Goal: Transaction & Acquisition: Purchase product/service

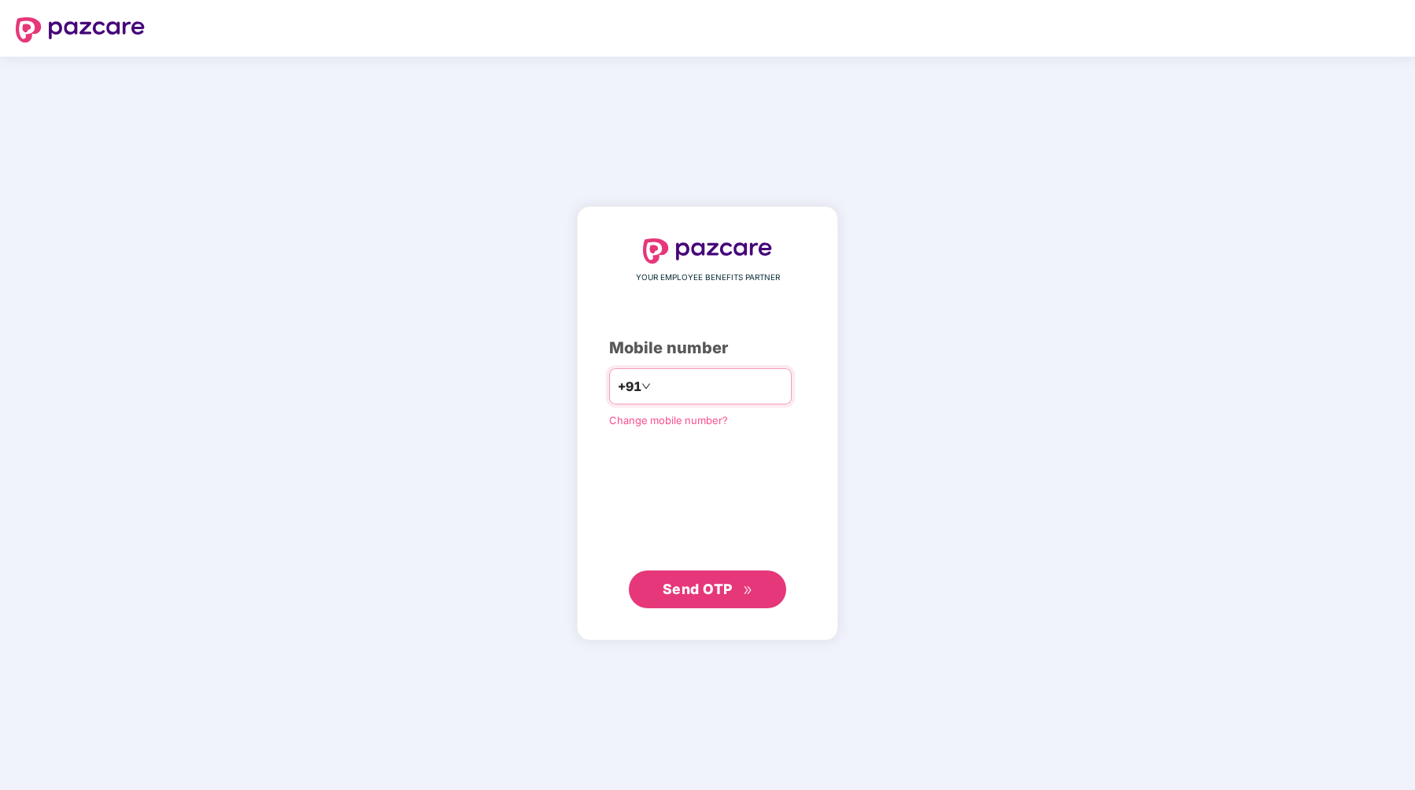
click at [726, 390] on input "number" at bounding box center [718, 386] width 129 height 25
type input "**********"
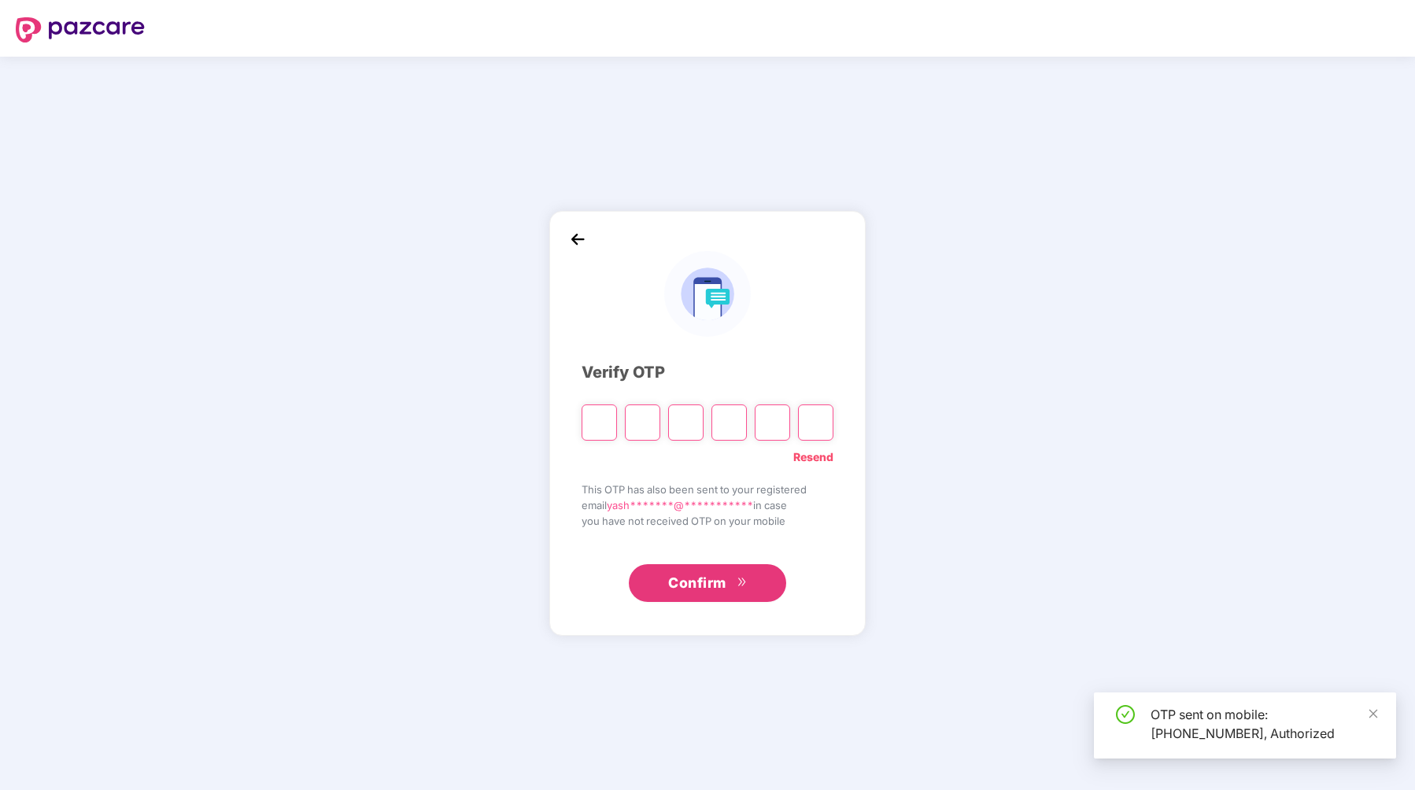
click at [598, 423] on input "Please enter verification code. Digit 1" at bounding box center [599, 423] width 35 height 36
type input "*"
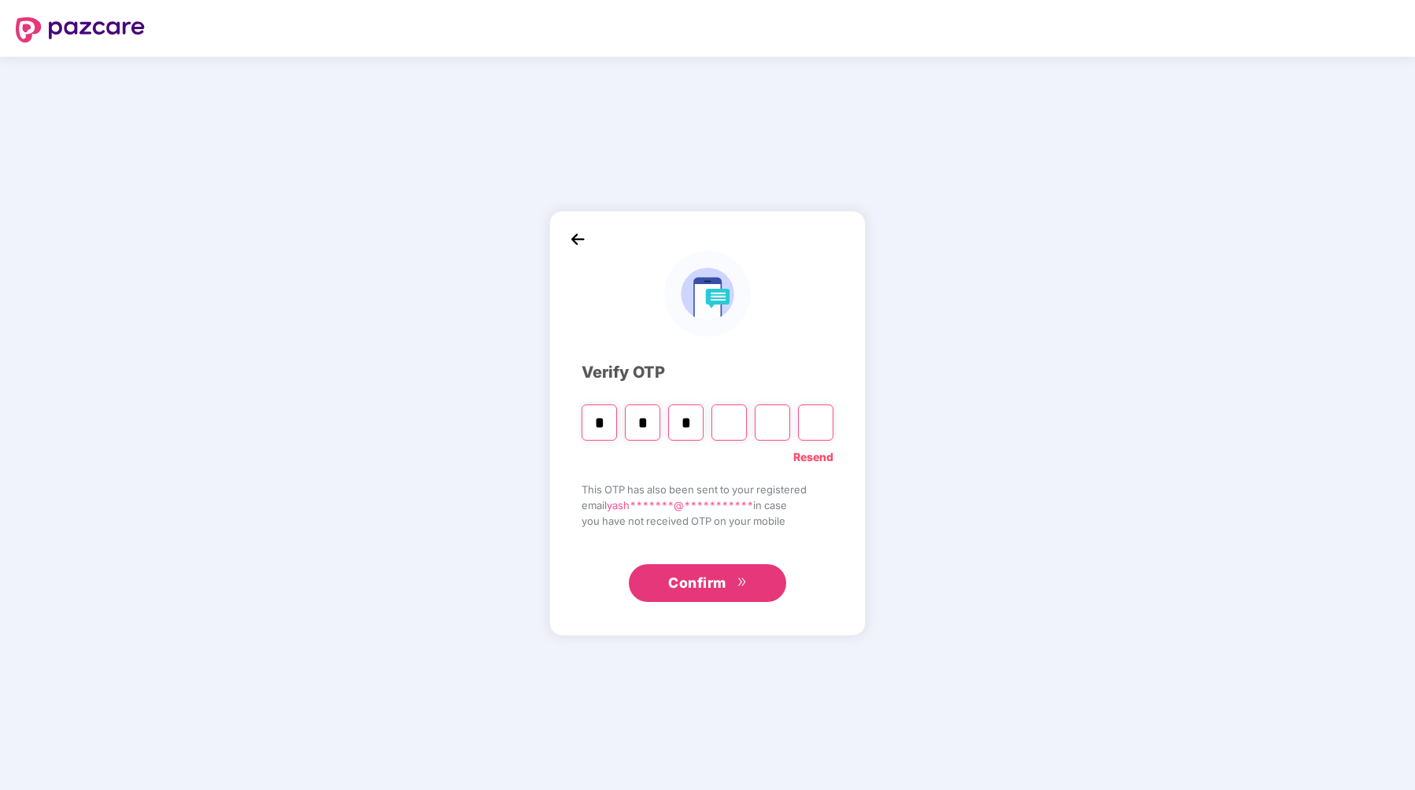
type input "*"
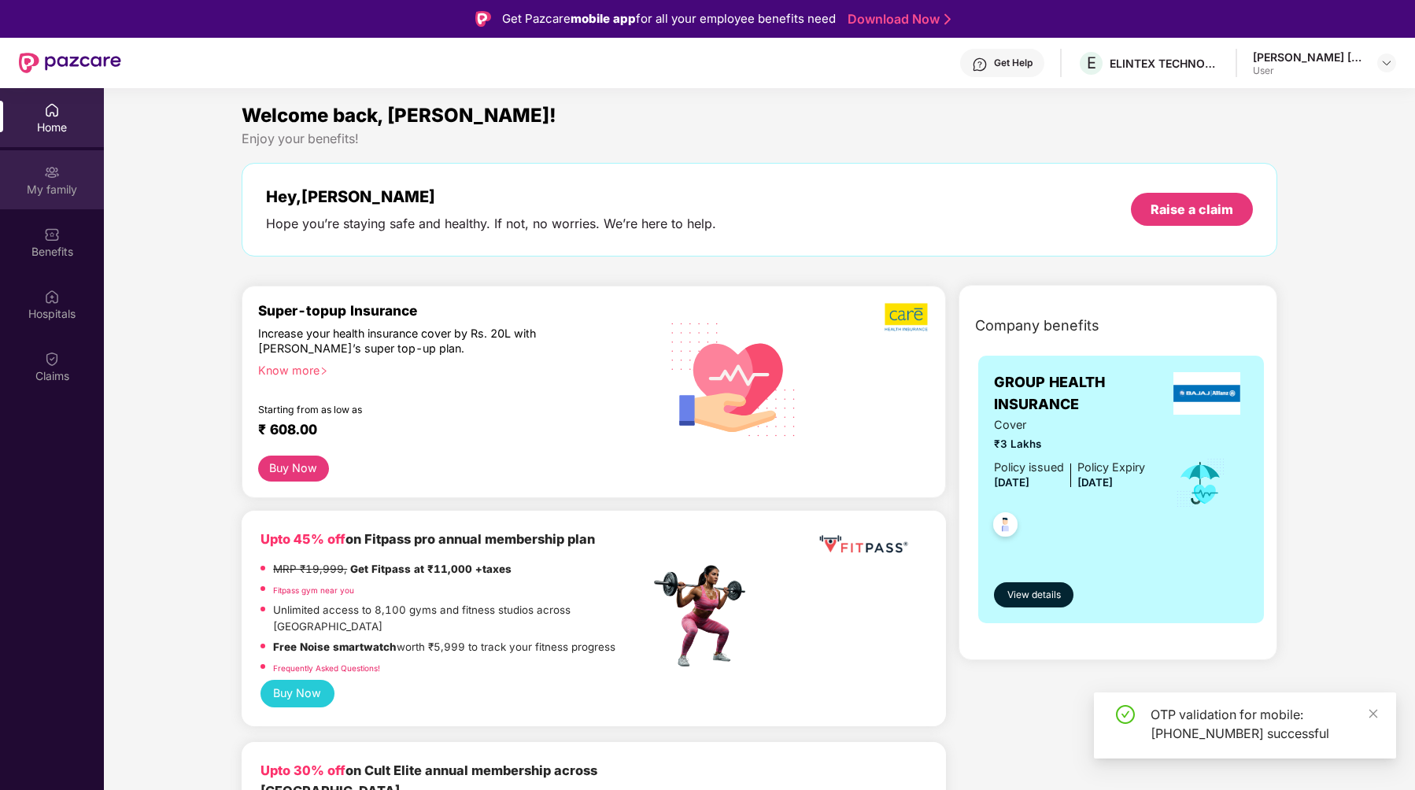
click at [41, 192] on div "My family" at bounding box center [52, 190] width 104 height 16
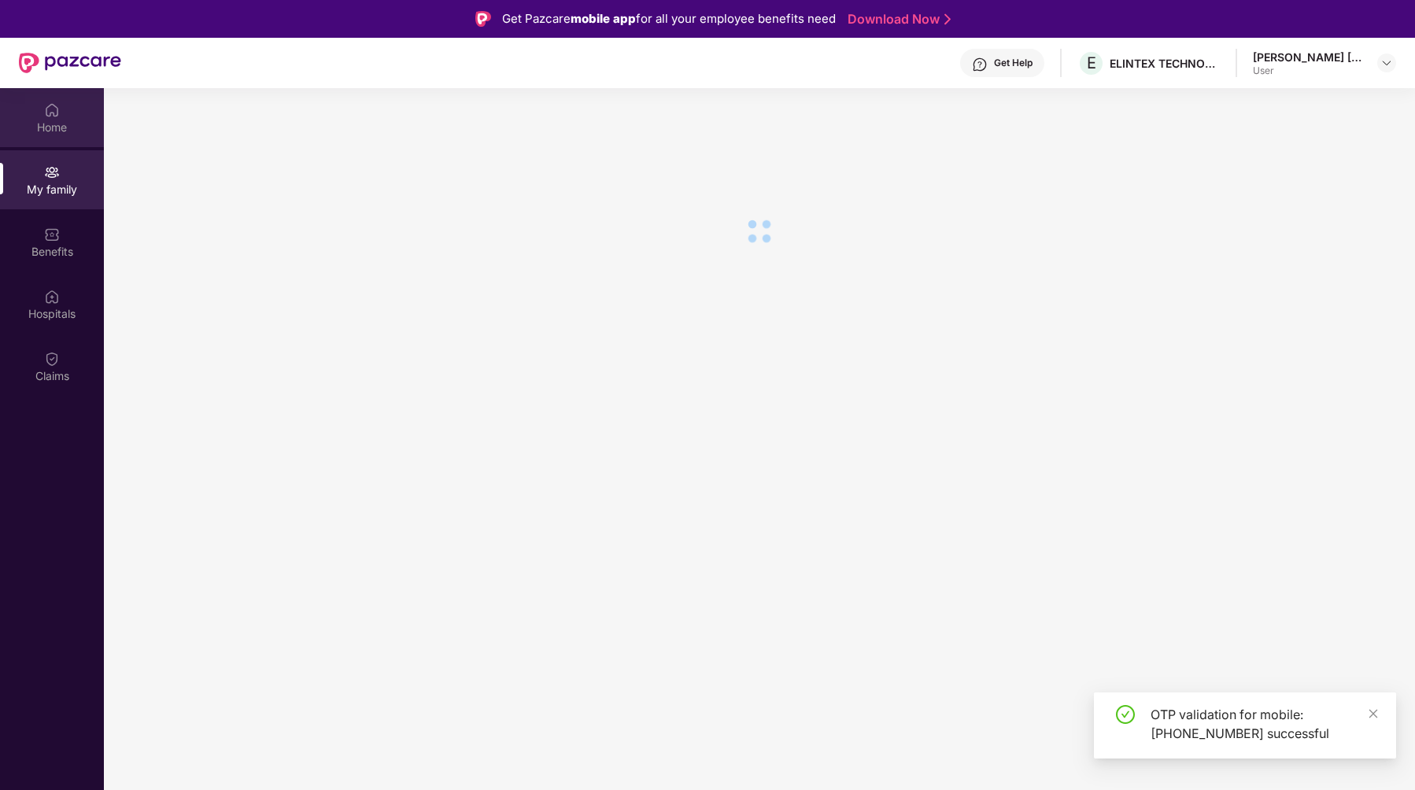
click at [47, 125] on div "Home" at bounding box center [52, 128] width 104 height 16
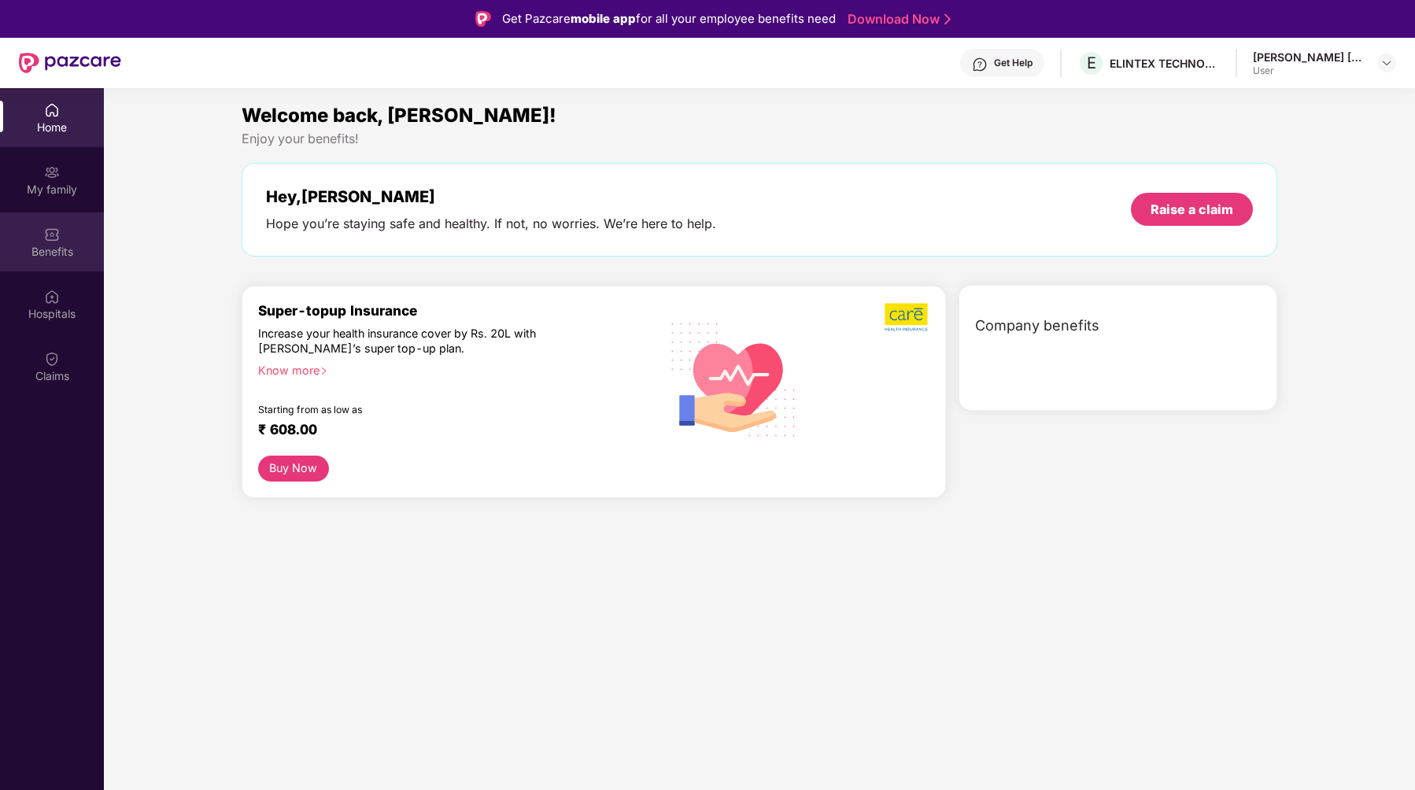
click at [48, 246] on div "Benefits" at bounding box center [52, 252] width 104 height 16
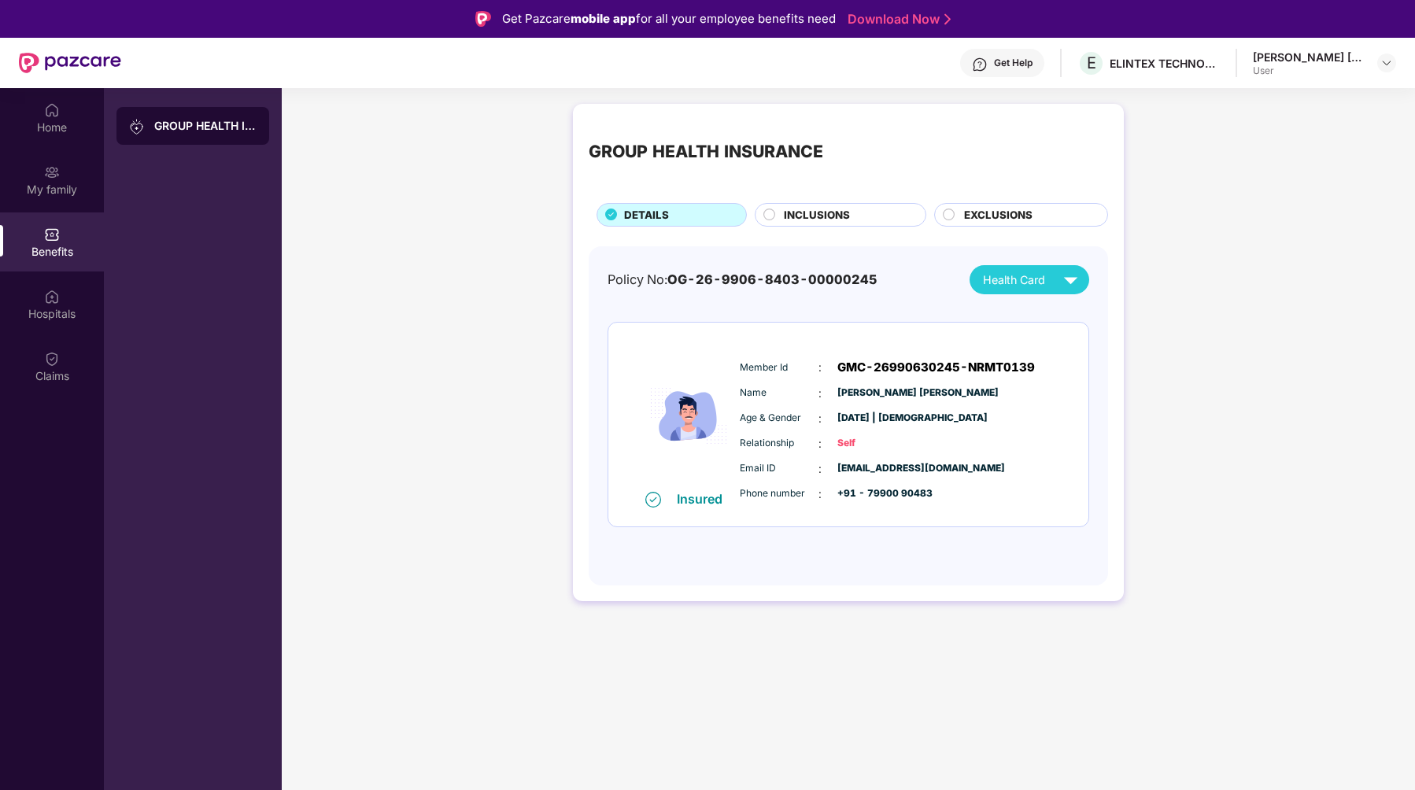
click at [573, 300] on div "GROUP HEALTH INSURANCE DETAILS INCLUSIONS EXCLUSIONS Policy No: OG-26-9906-8403…" at bounding box center [848, 352] width 551 height 497
click at [800, 209] on span "INCLUSIONS" at bounding box center [817, 215] width 66 height 17
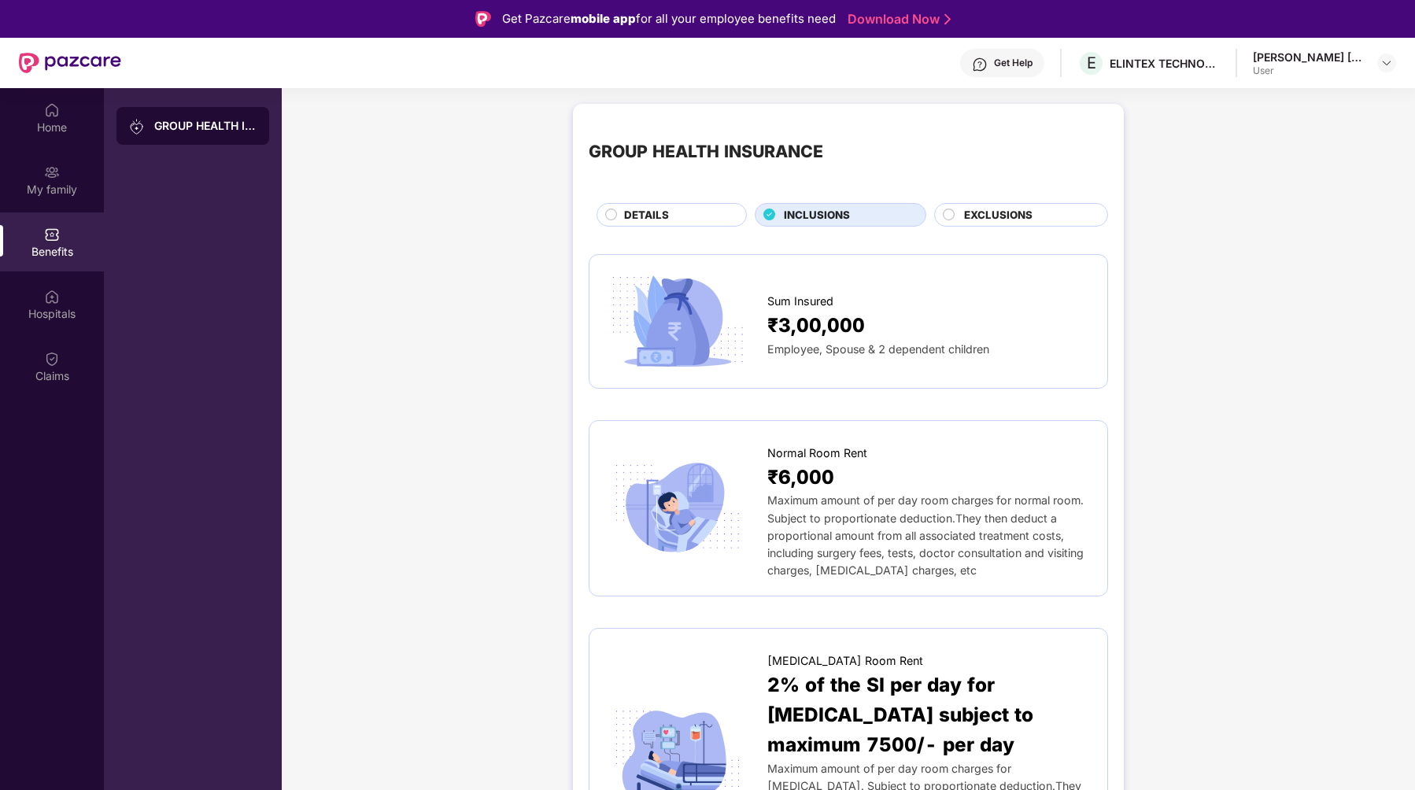
click at [966, 209] on span "EXCLUSIONS" at bounding box center [998, 215] width 68 height 17
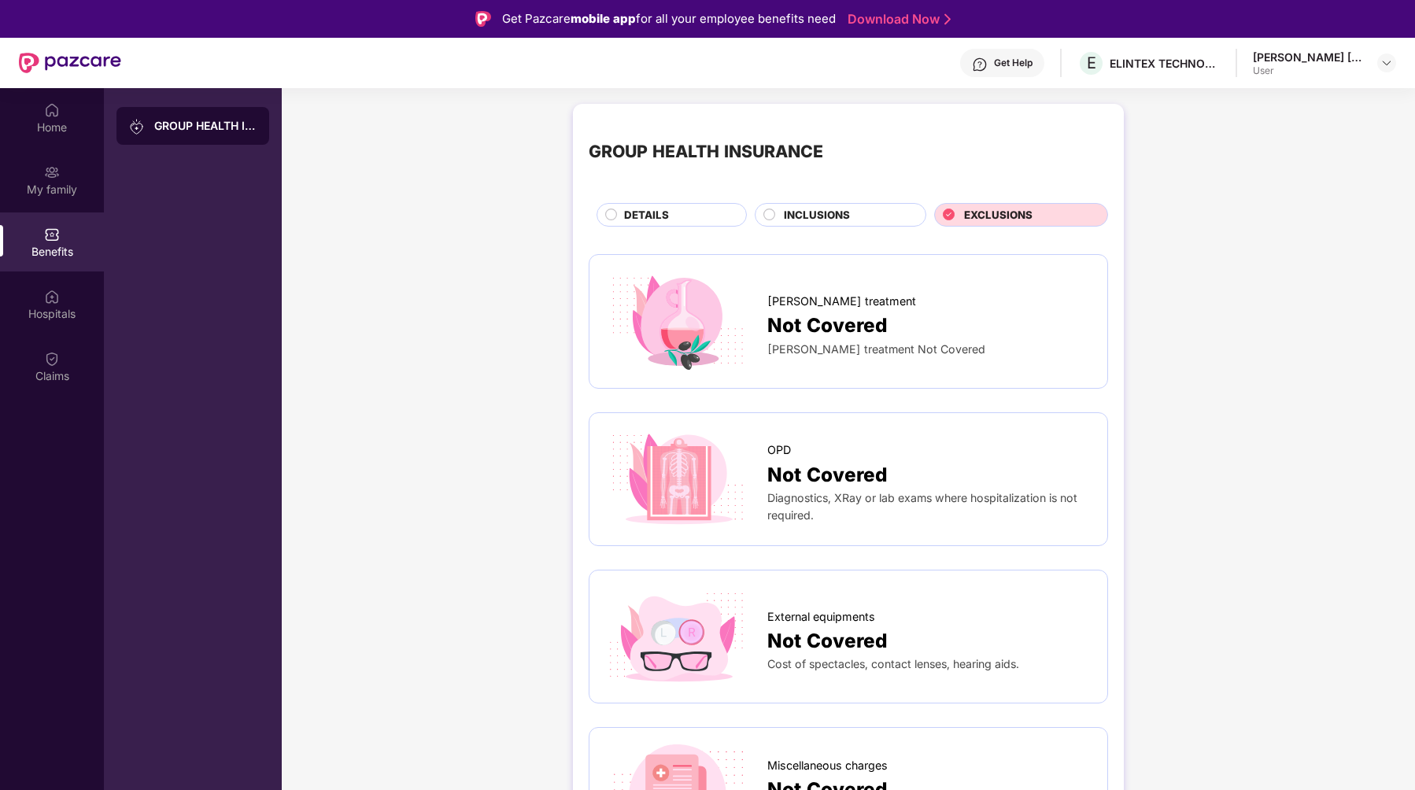
click at [35, 232] on div "Benefits" at bounding box center [52, 241] width 104 height 59
click at [42, 176] on div "My family" at bounding box center [52, 179] width 104 height 59
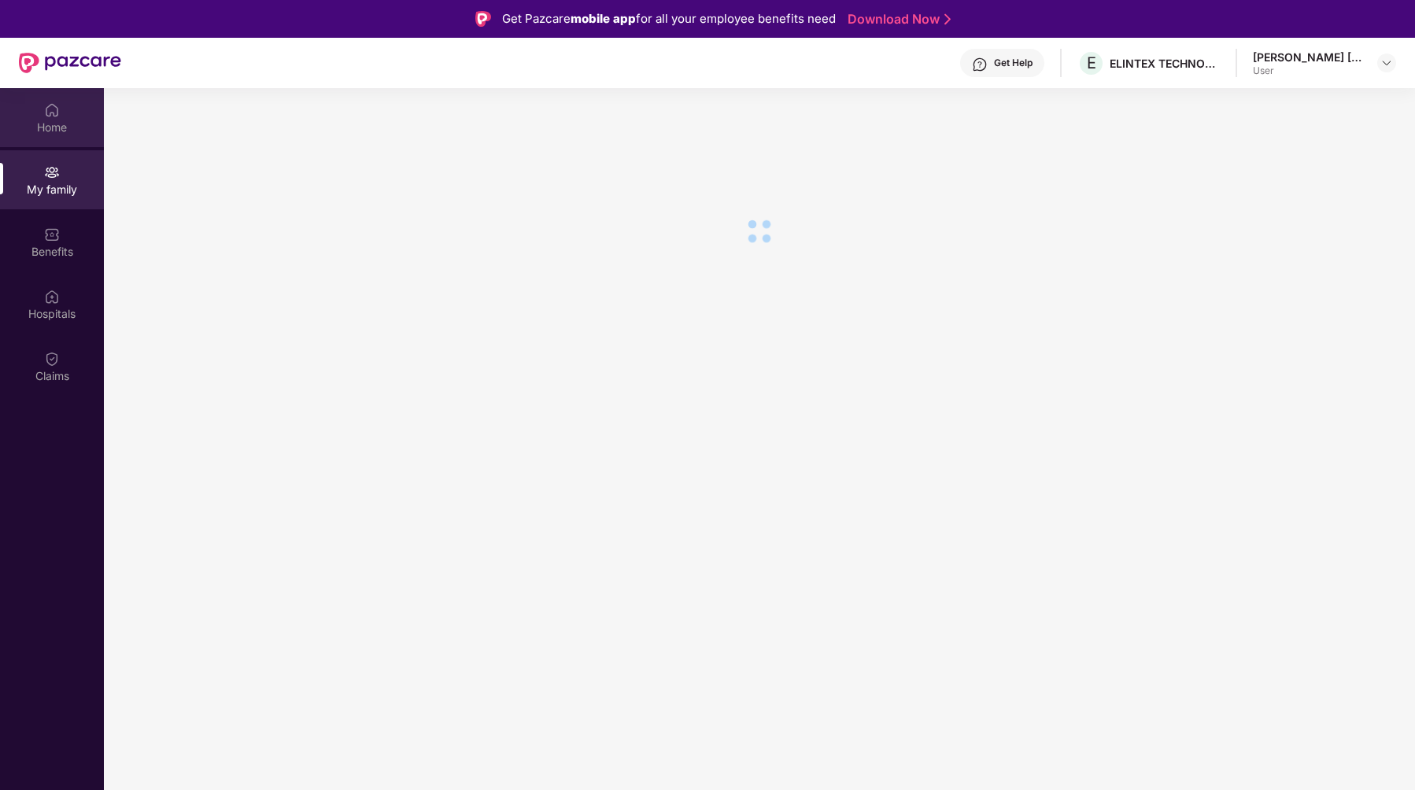
click at [54, 118] on div "Home" at bounding box center [52, 117] width 104 height 59
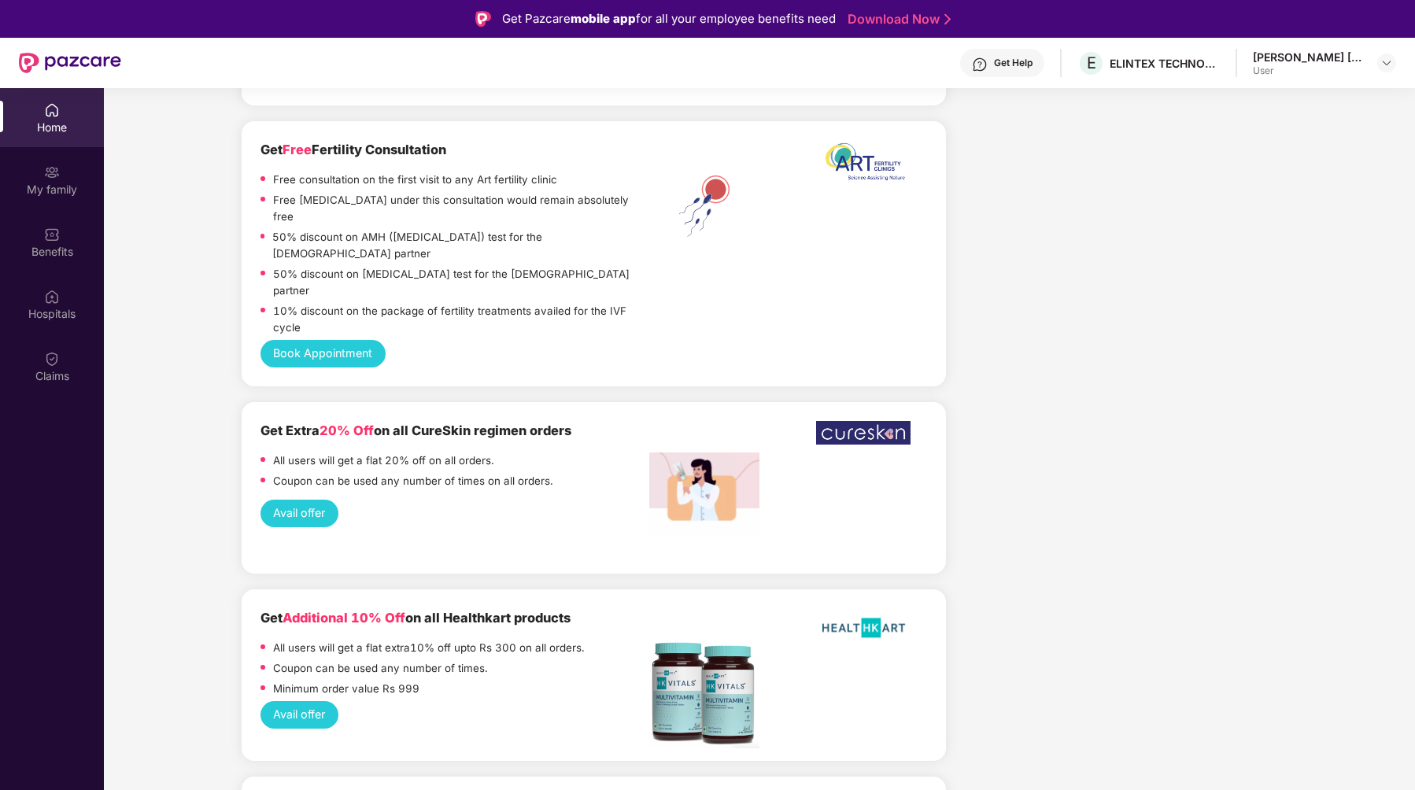
scroll to position [88, 0]
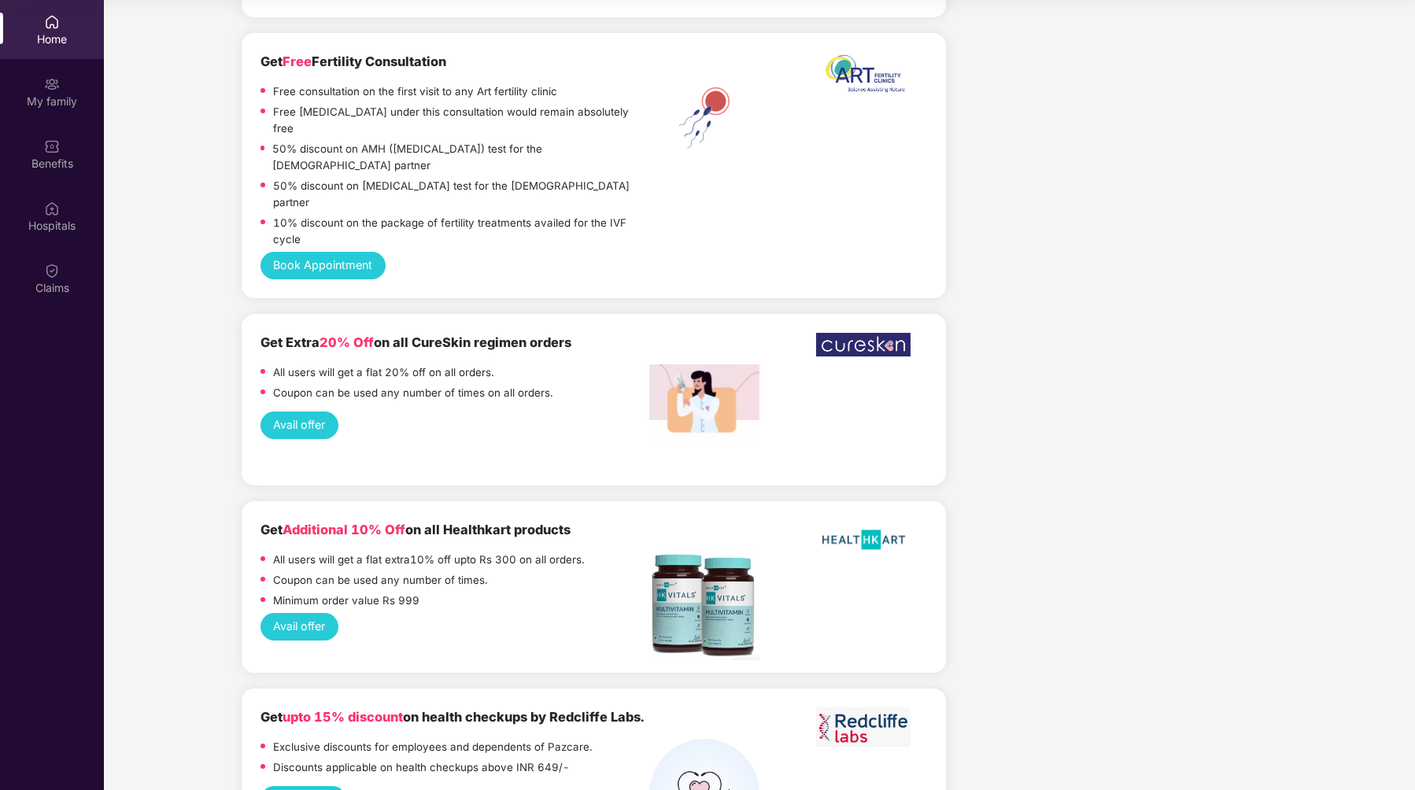
click at [521, 522] on b "Get Additional 10% Off on all Healthkart products" at bounding box center [416, 530] width 310 height 16
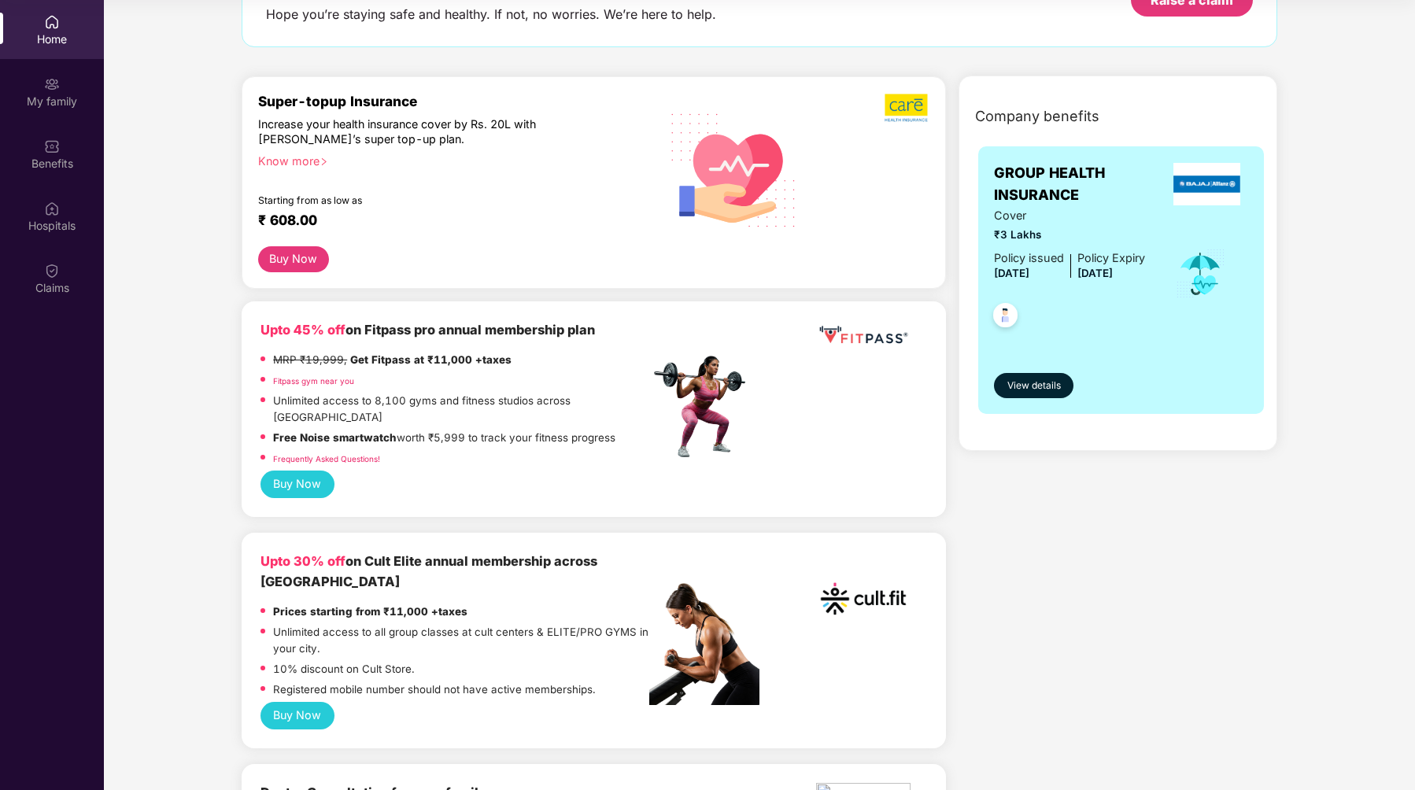
scroll to position [124, 0]
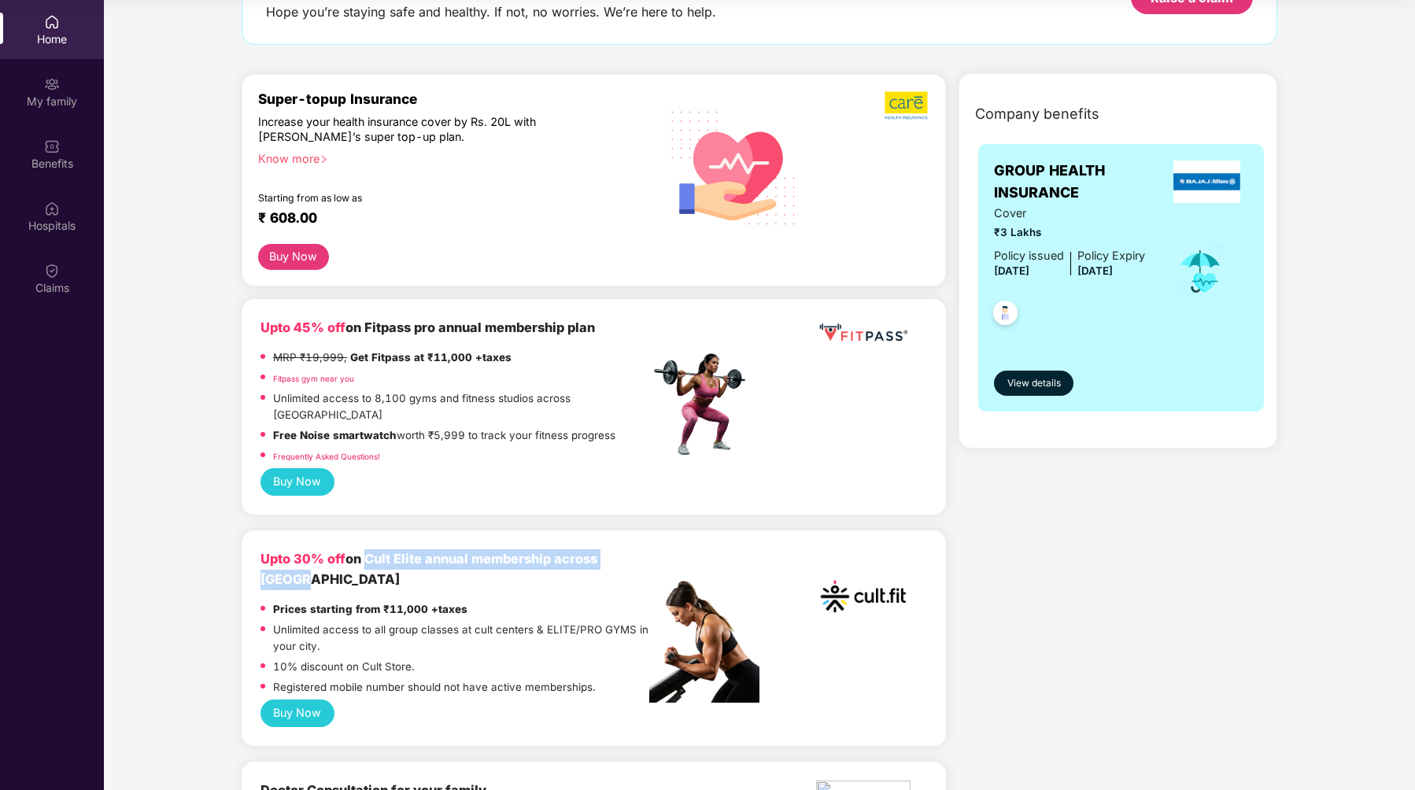
drag, startPoint x: 364, startPoint y: 541, endPoint x: 641, endPoint y: 545, distance: 277.1
click at [641, 549] on div "Upto 30% off on Cult Elite annual membership across [GEOGRAPHIC_DATA]" at bounding box center [455, 569] width 389 height 41
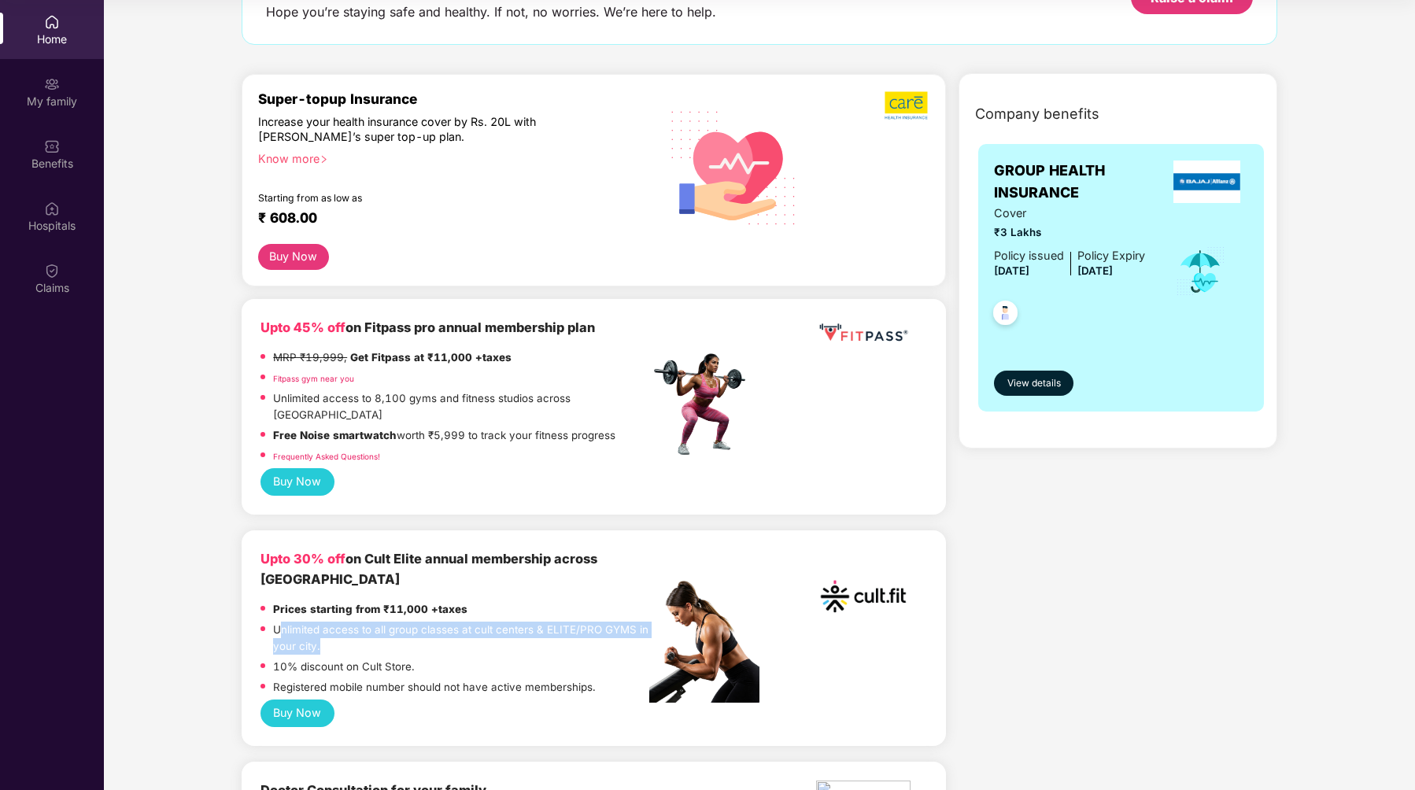
drag, startPoint x: 279, startPoint y: 593, endPoint x: 455, endPoint y: 615, distance: 176.9
click at [445, 622] on p "Unlimited access to all group classes at cult centers & ELITE/PRO GYMS in your …" at bounding box center [461, 638] width 377 height 33
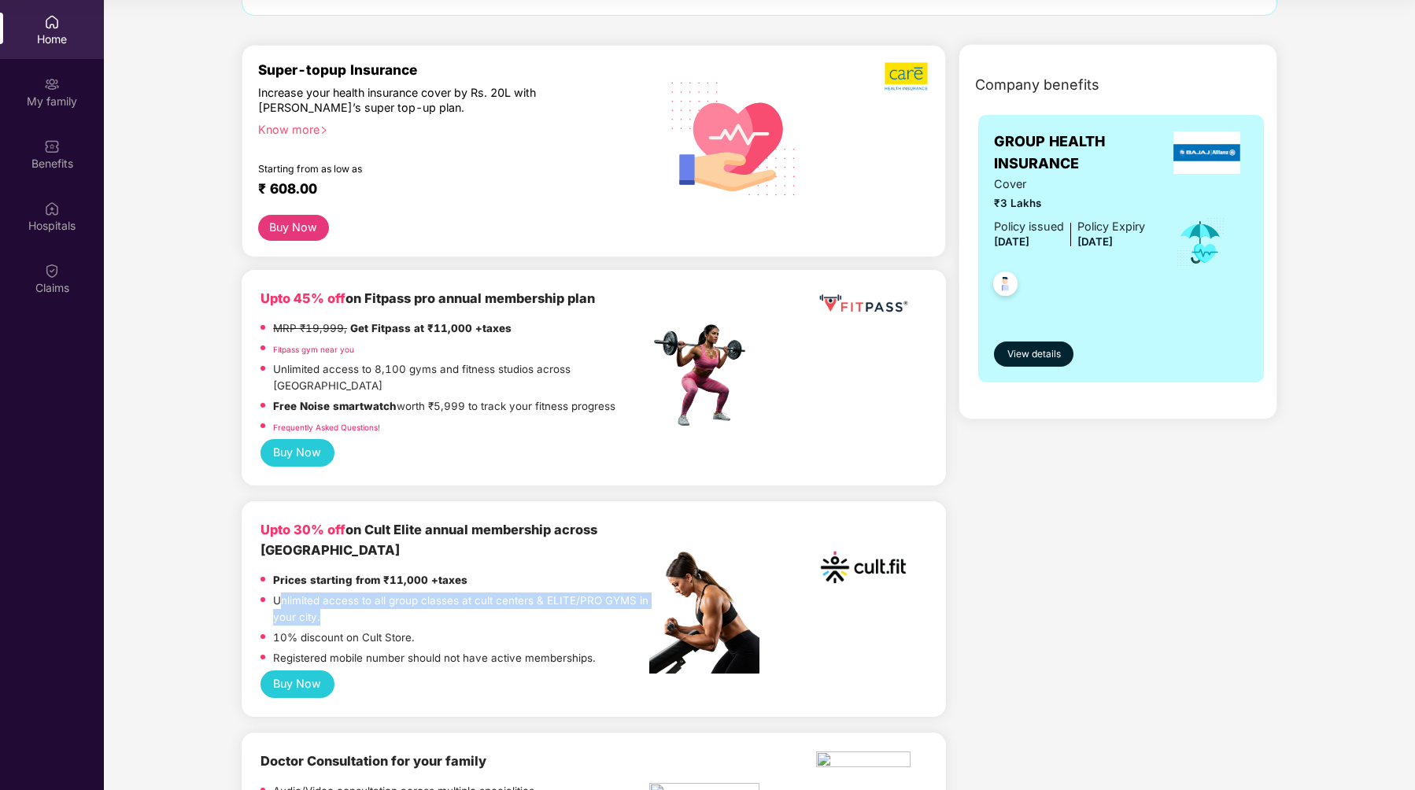
scroll to position [198, 0]
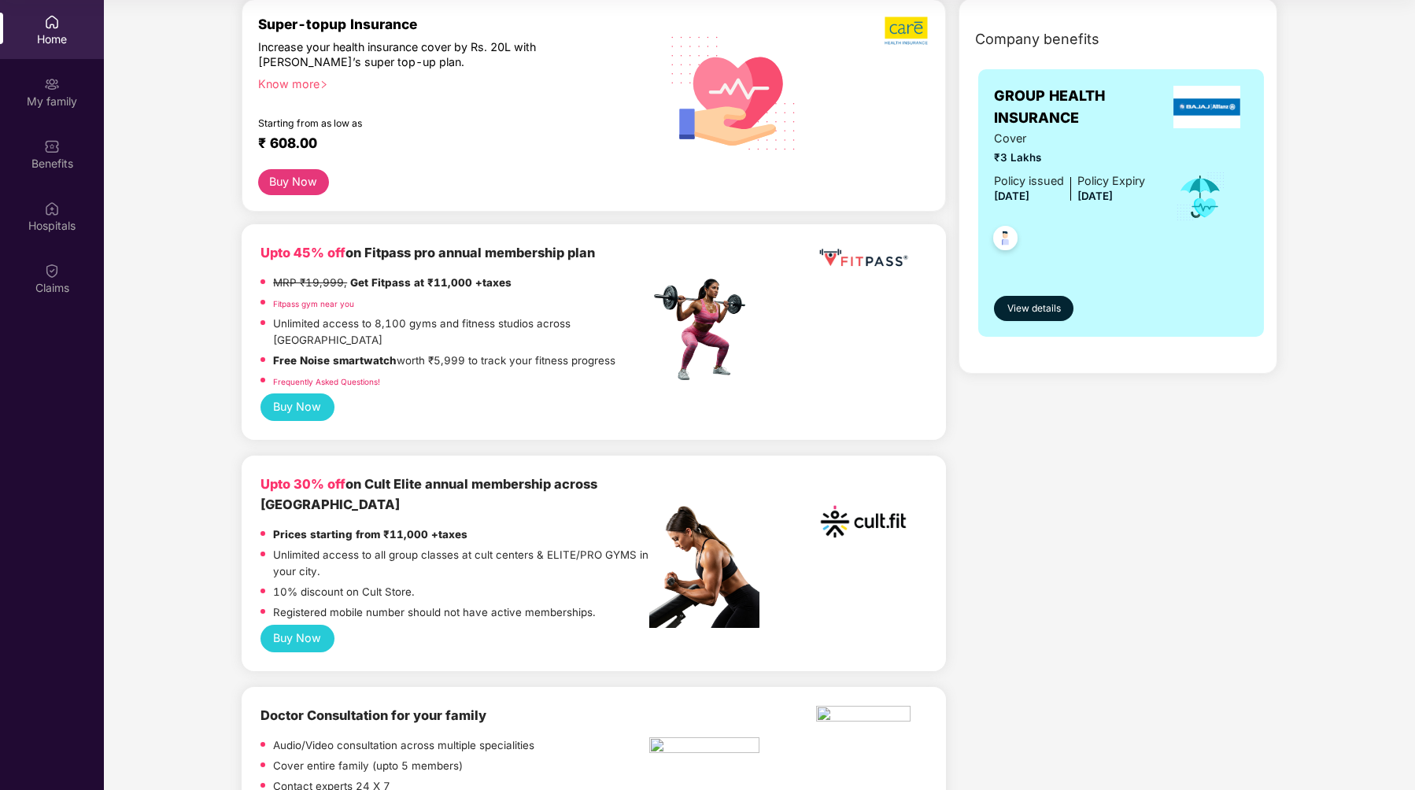
click at [264, 476] on b "Upto 30% off" at bounding box center [303, 484] width 85 height 16
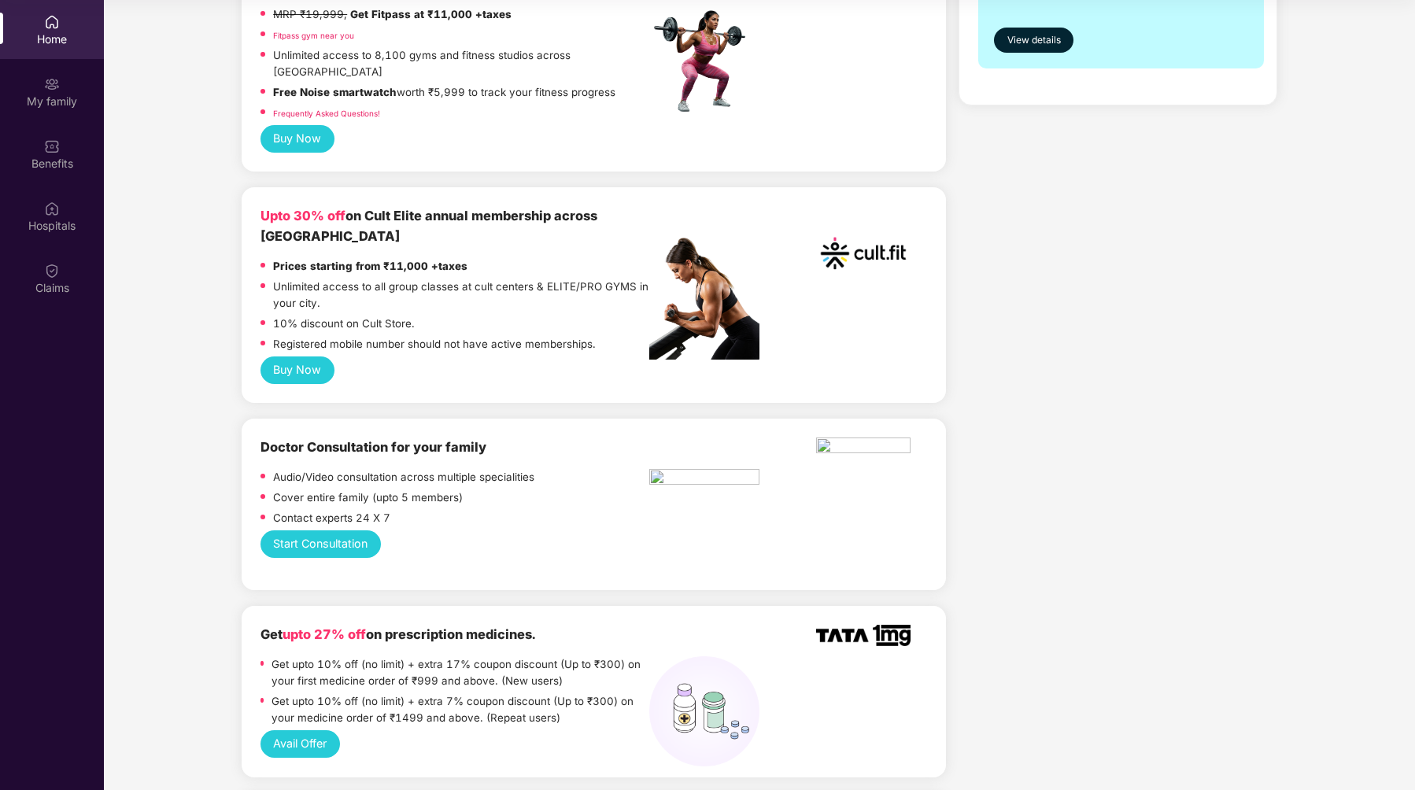
scroll to position [489, 0]
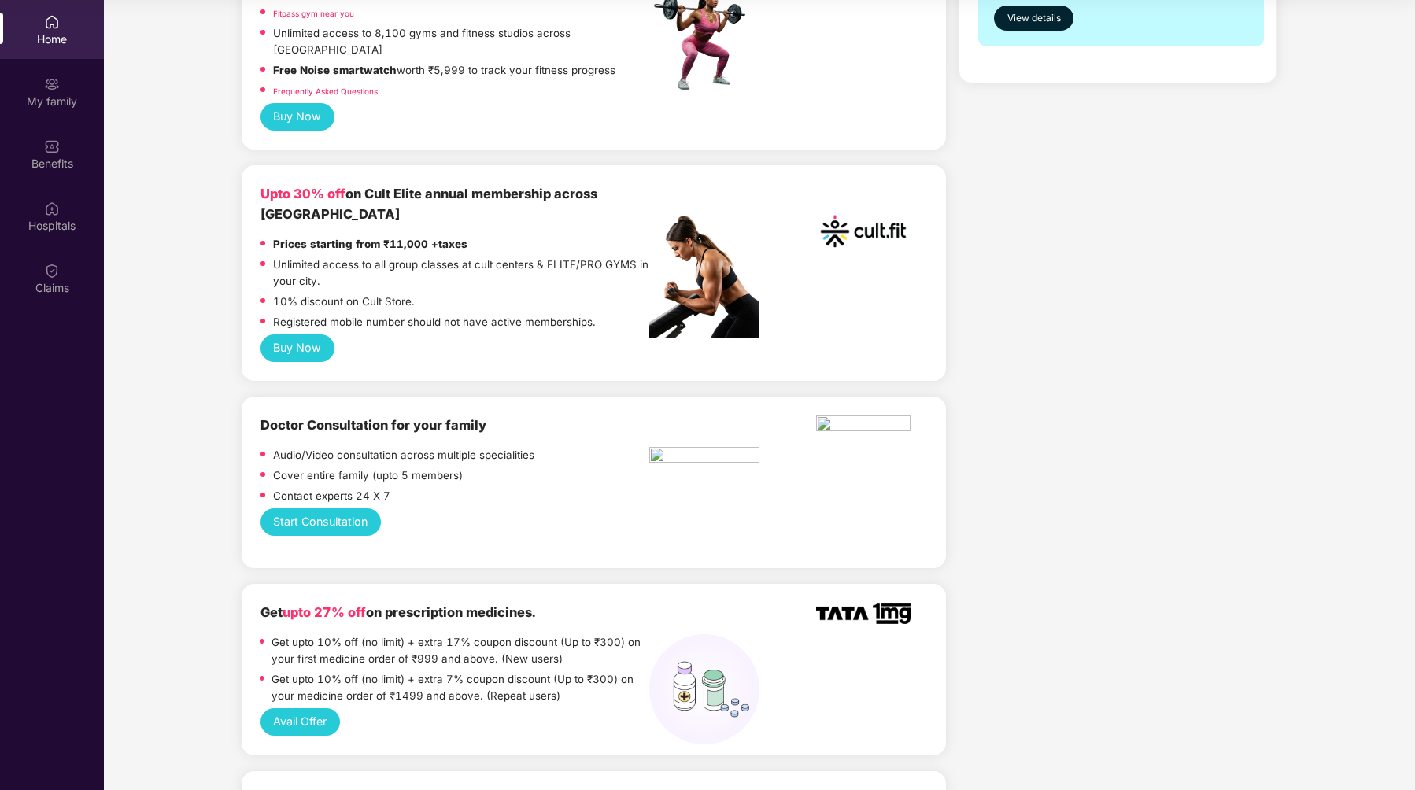
click at [852, 263] on div "Upto 30% off on Cult Elite annual membership across India Prices starting from …" at bounding box center [594, 259] width 667 height 150
click at [838, 217] on img at bounding box center [863, 231] width 94 height 94
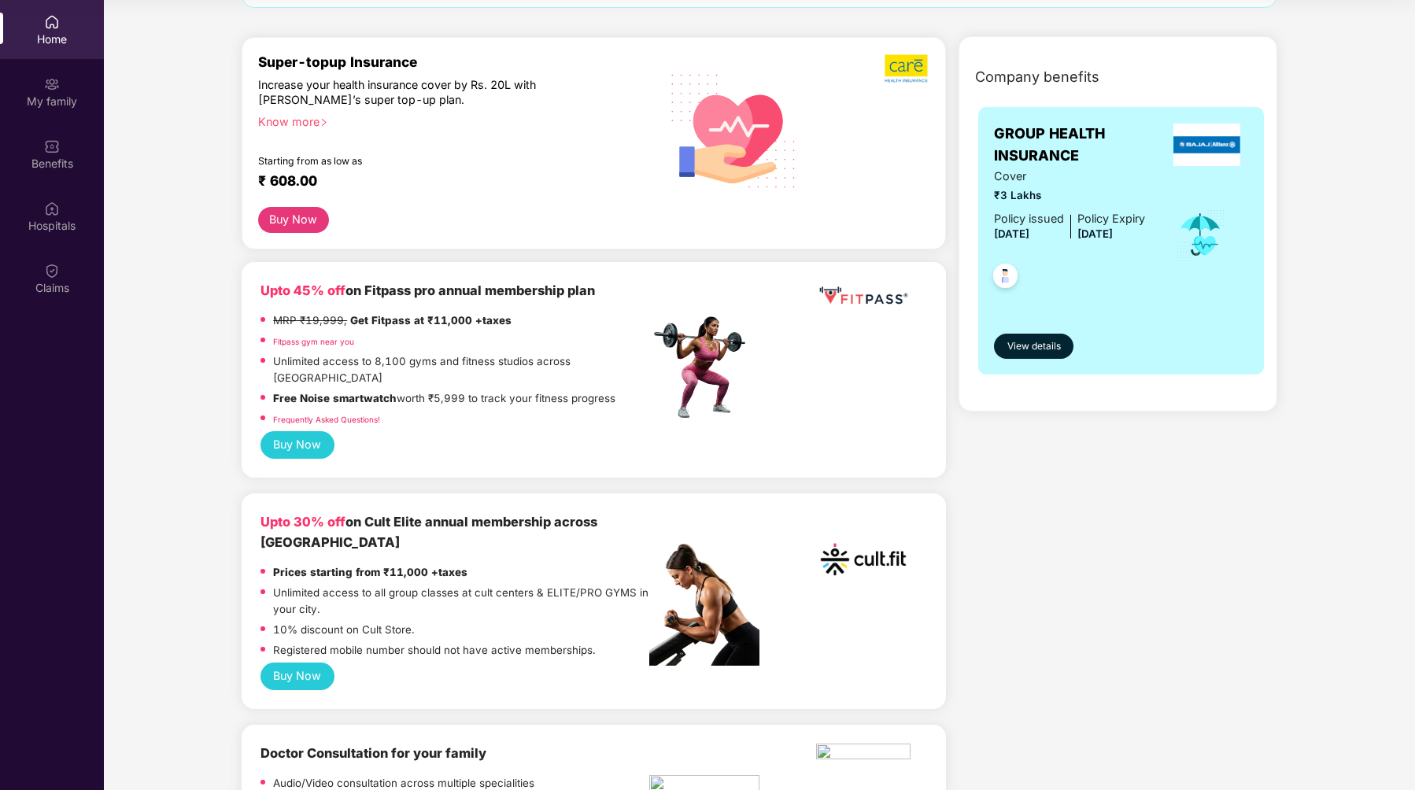
click at [686, 292] on div at bounding box center [704, 320] width 110 height 79
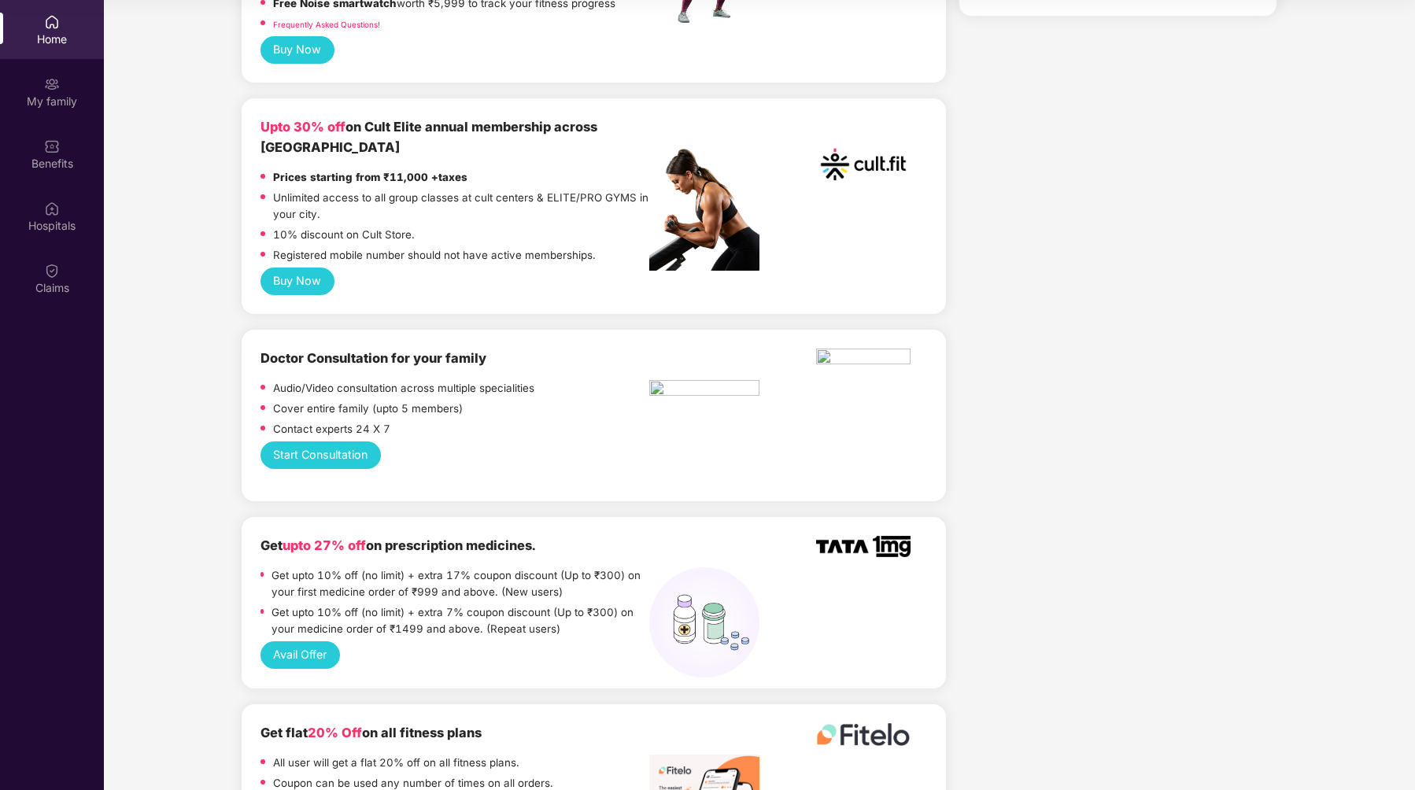
scroll to position [519, 0]
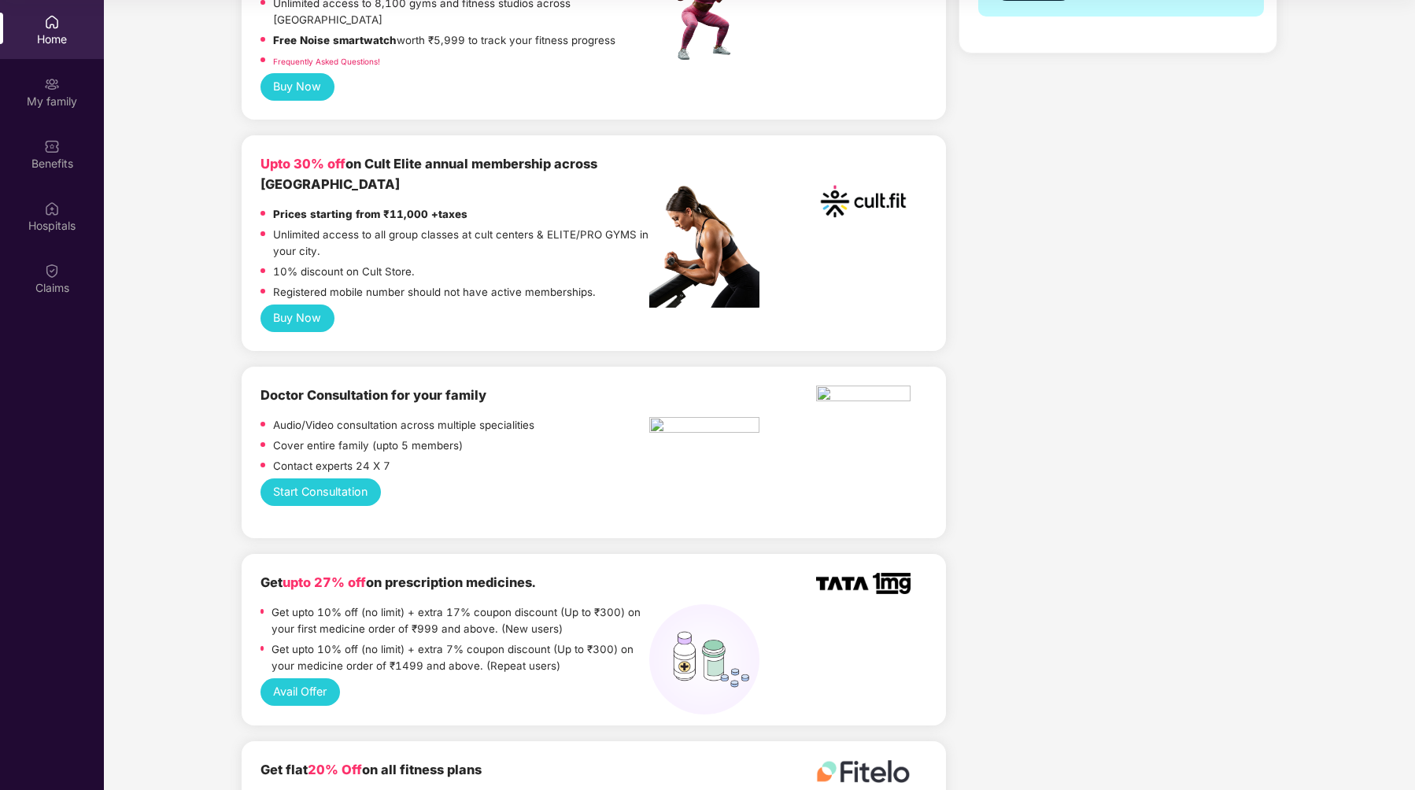
click at [352, 167] on div "Upto 30% off on Cult Elite annual membership across India Prices starting from …" at bounding box center [455, 229] width 389 height 150
click at [351, 208] on strong "Prices starting from ₹11,000 +taxes" at bounding box center [370, 214] width 194 height 13
click at [362, 284] on p "Registered mobile number should not have active memberships." at bounding box center [434, 292] width 323 height 17
click at [327, 305] on button "Buy Now" at bounding box center [298, 319] width 74 height 28
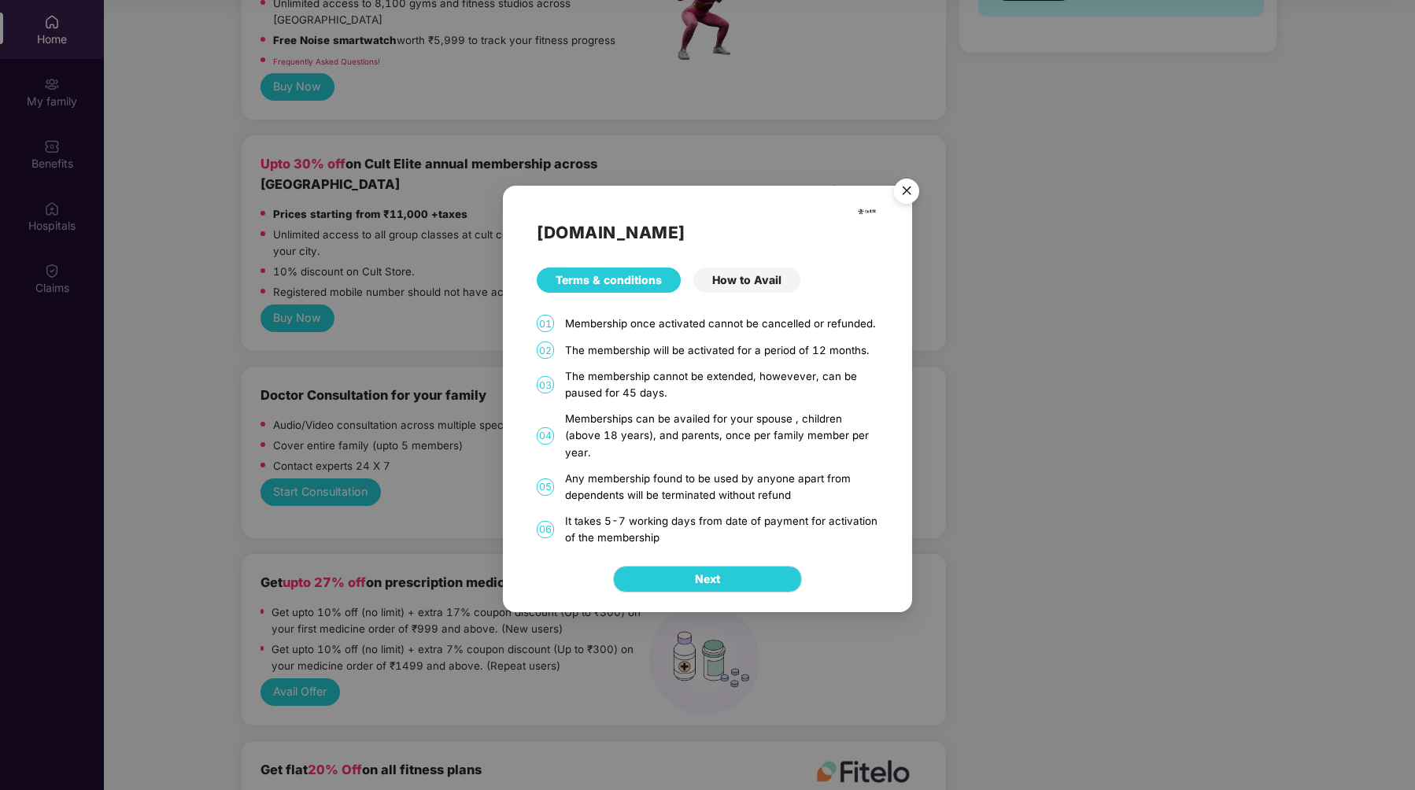
click at [905, 198] on img "Close" at bounding box center [907, 194] width 44 height 44
